Goal: Task Accomplishment & Management: Use online tool/utility

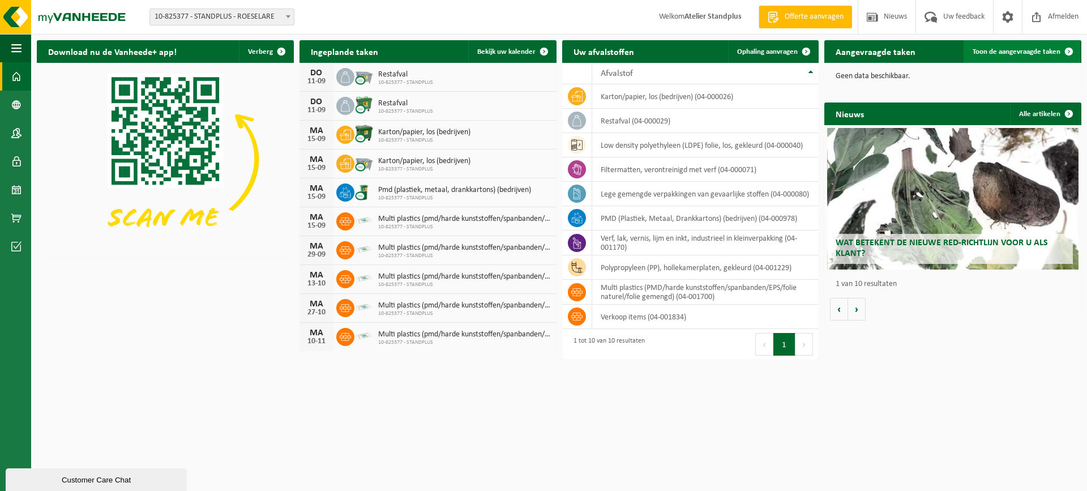
click at [994, 55] on span "Toon de aangevraagde taken" at bounding box center [1017, 51] width 88 height 7
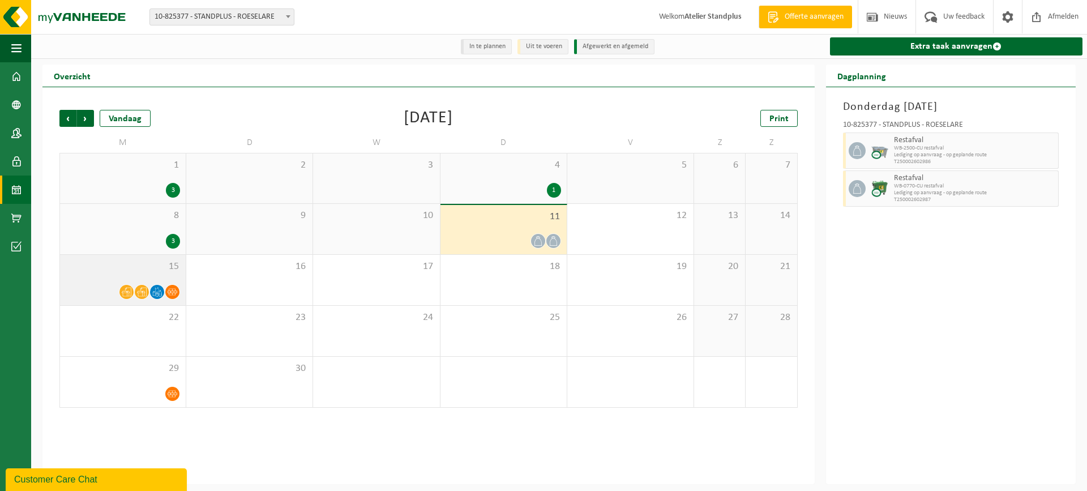
click at [155, 271] on span "15" at bounding box center [123, 266] width 114 height 12
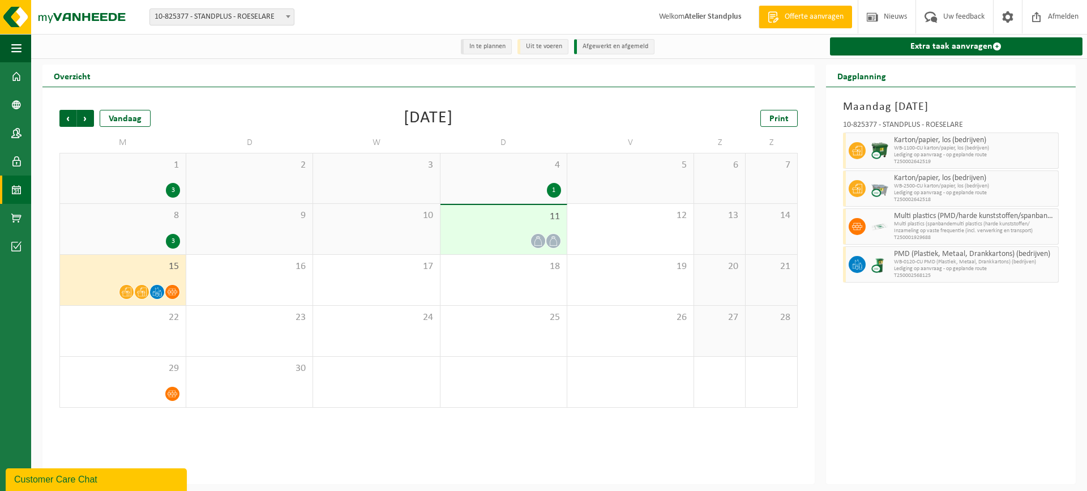
click at [545, 229] on div "11" at bounding box center [503, 229] width 126 height 49
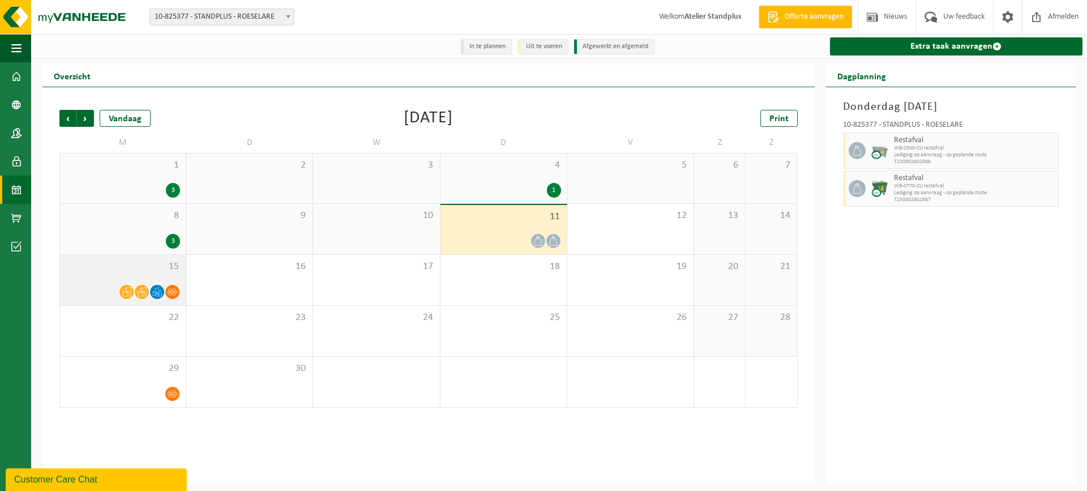
click at [140, 283] on div "15" at bounding box center [123, 280] width 126 height 50
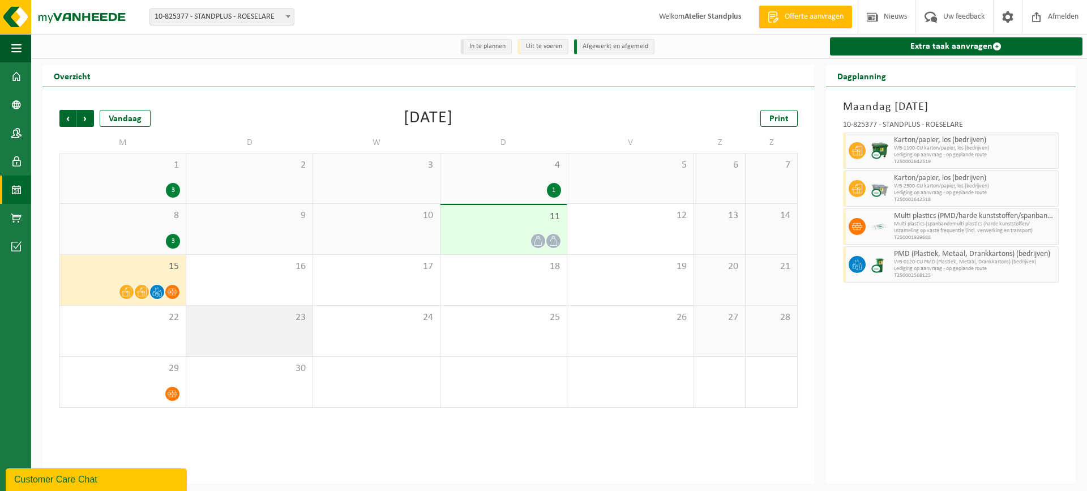
click at [258, 313] on span "23" at bounding box center [249, 317] width 115 height 12
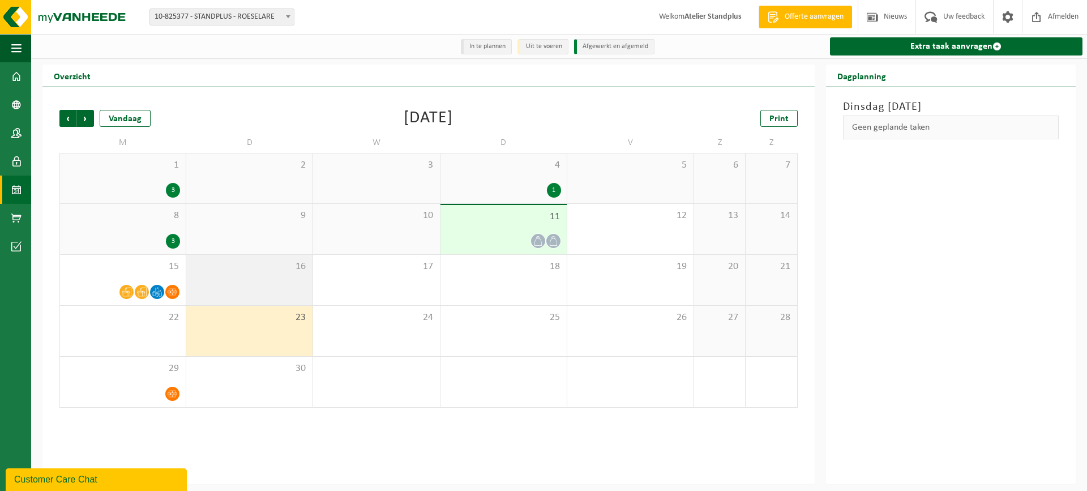
click at [261, 292] on div "16" at bounding box center [249, 280] width 126 height 50
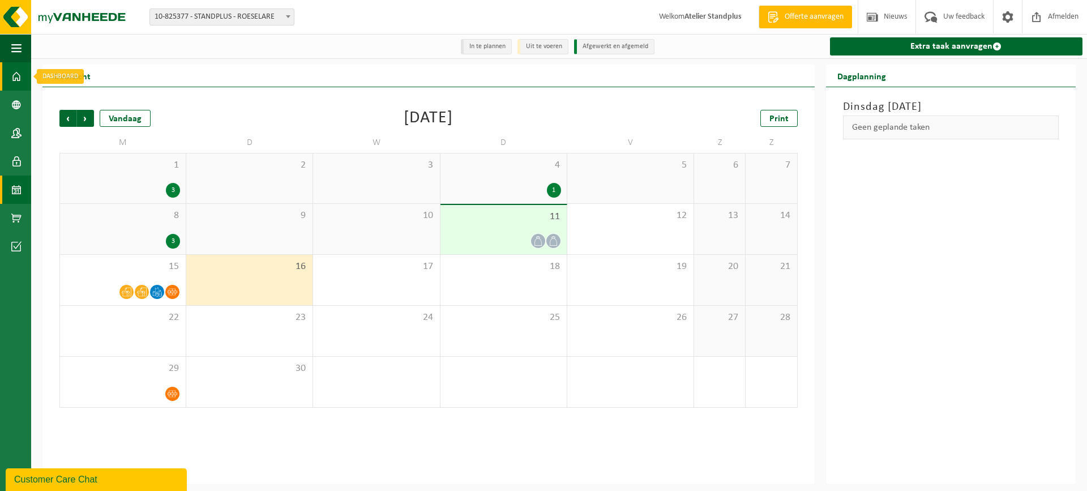
click at [18, 82] on span at bounding box center [16, 76] width 10 height 28
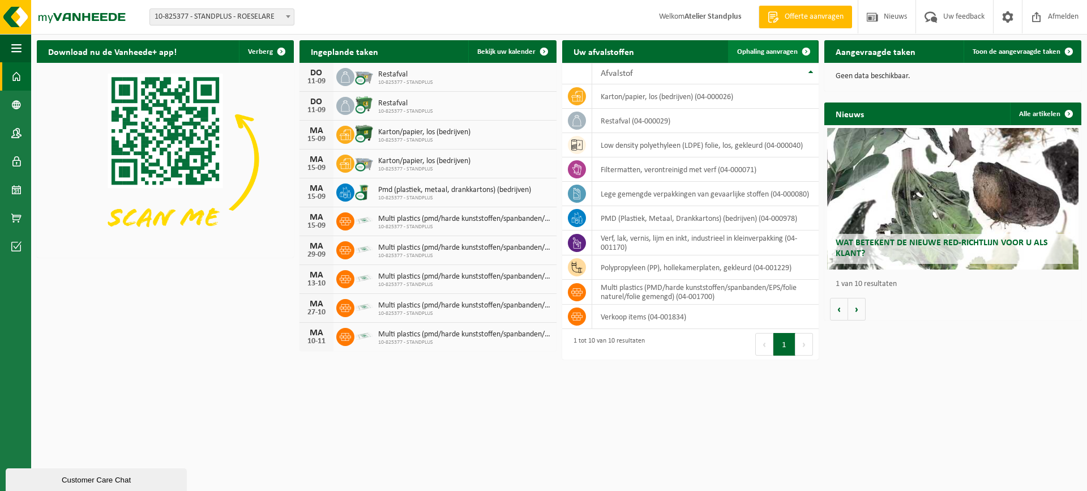
click at [798, 52] on span at bounding box center [806, 51] width 23 height 23
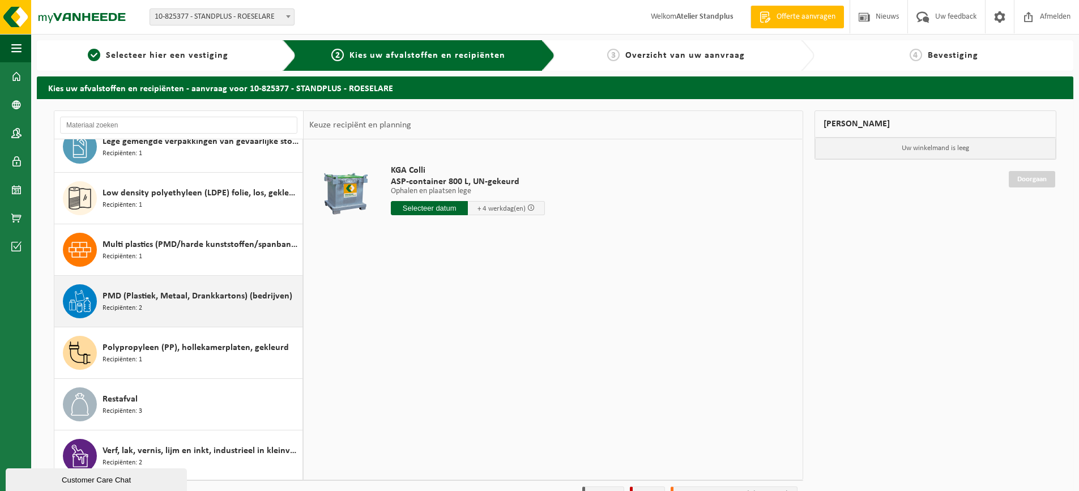
scroll to position [123, 0]
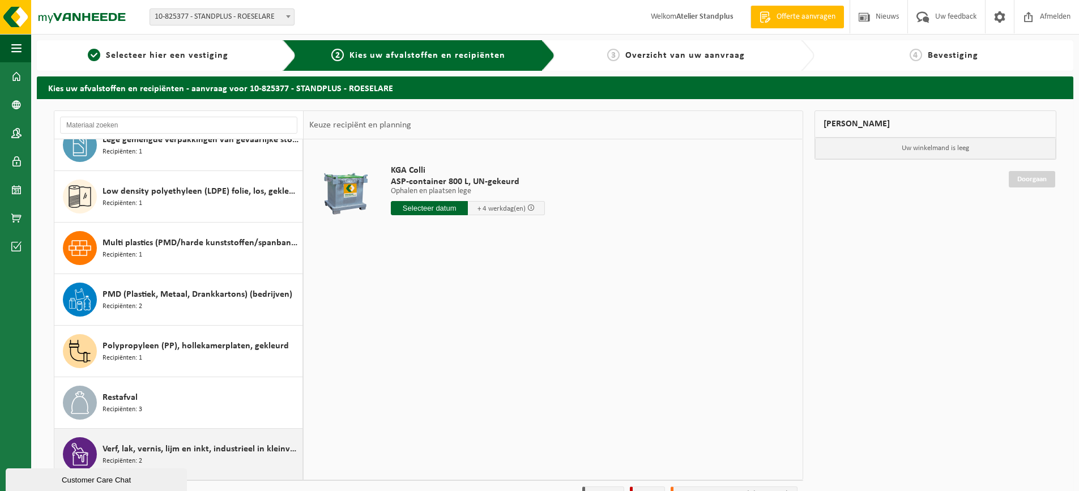
click at [240, 446] on span "Verf, lak, vernis, lijm en inkt, industrieel in kleinverpakking" at bounding box center [200, 449] width 197 height 14
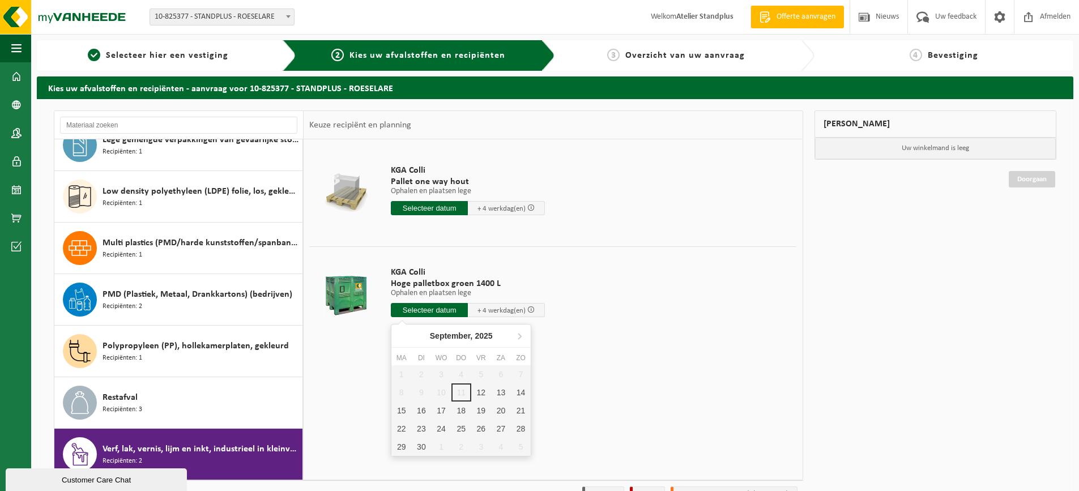
click at [448, 312] on input "text" at bounding box center [429, 310] width 77 height 14
click at [480, 394] on div "12" at bounding box center [481, 392] width 20 height 18
type input "Van [DATE]"
type input "[DATE]"
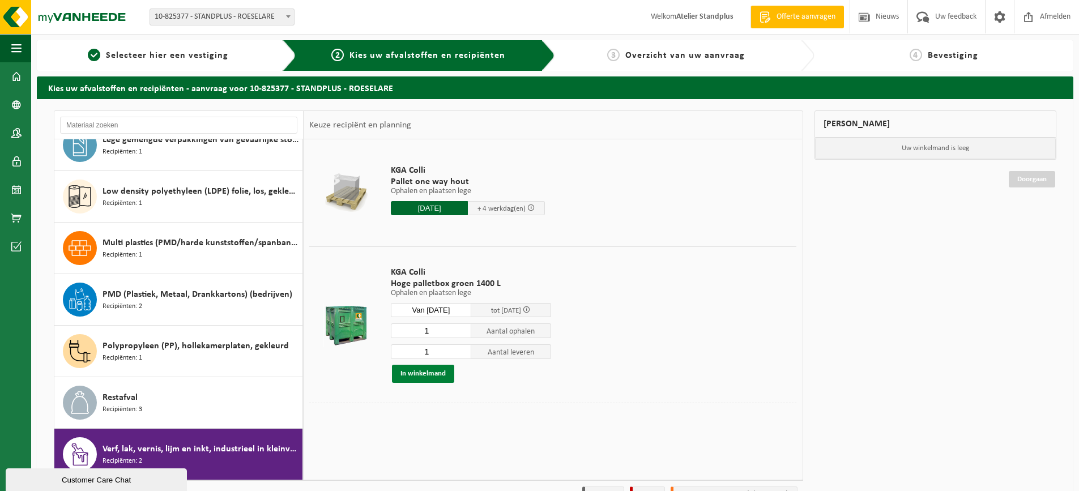
click at [445, 374] on button "In winkelmand" at bounding box center [423, 374] width 62 height 18
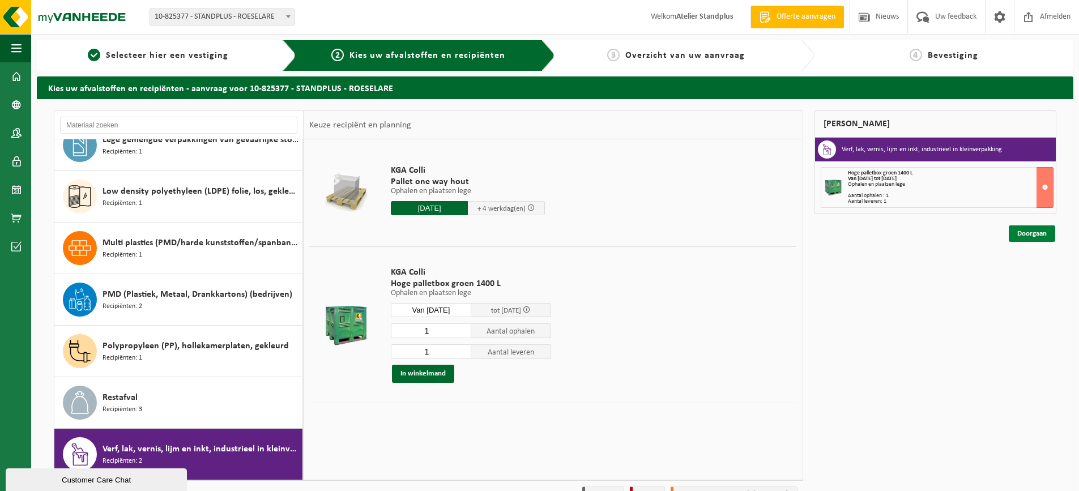
click at [1035, 233] on link "Doorgaan" at bounding box center [1031, 233] width 46 height 16
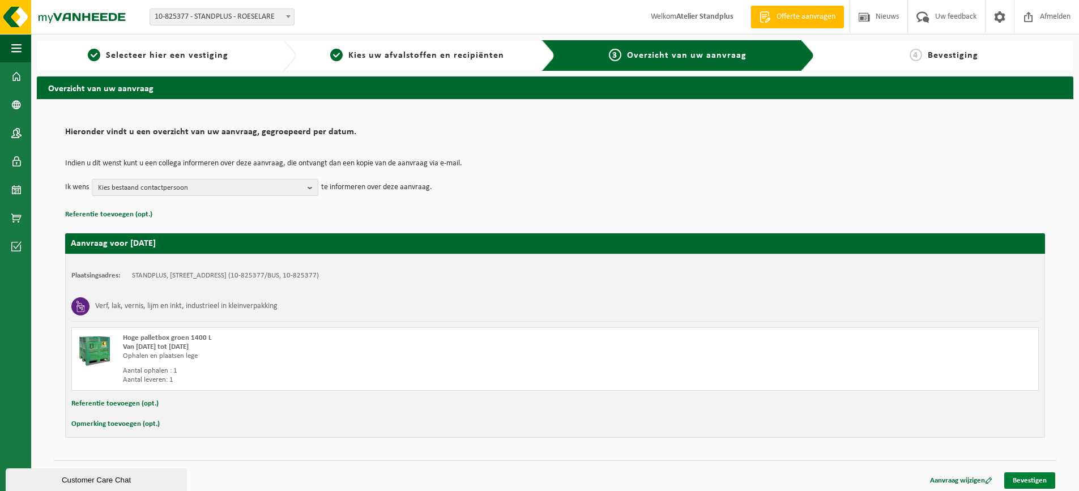
click at [1045, 477] on link "Bevestigen" at bounding box center [1029, 480] width 51 height 16
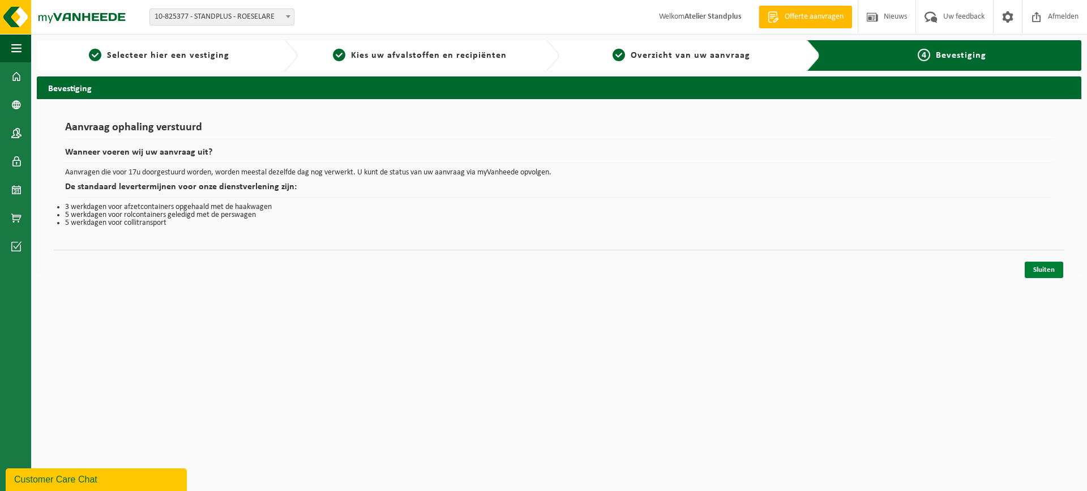
click at [1046, 269] on link "Sluiten" at bounding box center [1044, 270] width 38 height 16
